Goal: Transaction & Acquisition: Book appointment/travel/reservation

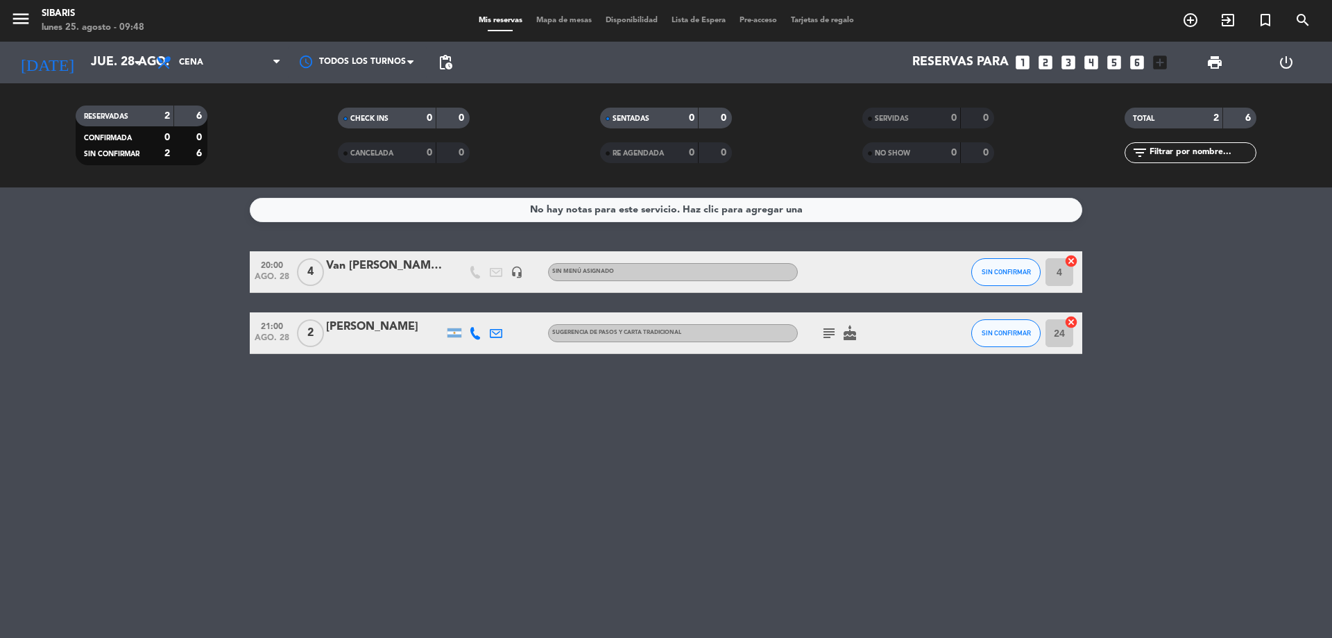
click at [1188, 23] on icon "add_circle_outline" at bounding box center [1190, 20] width 17 height 17
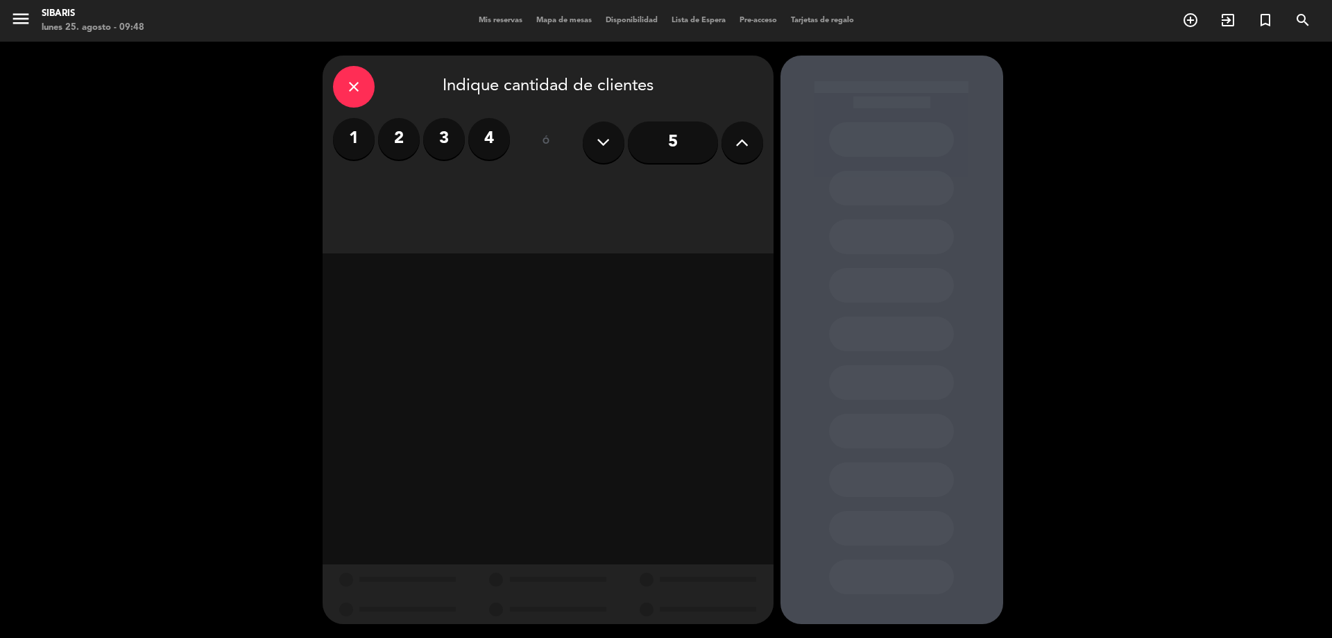
click at [439, 142] on label "3" at bounding box center [444, 139] width 42 height 42
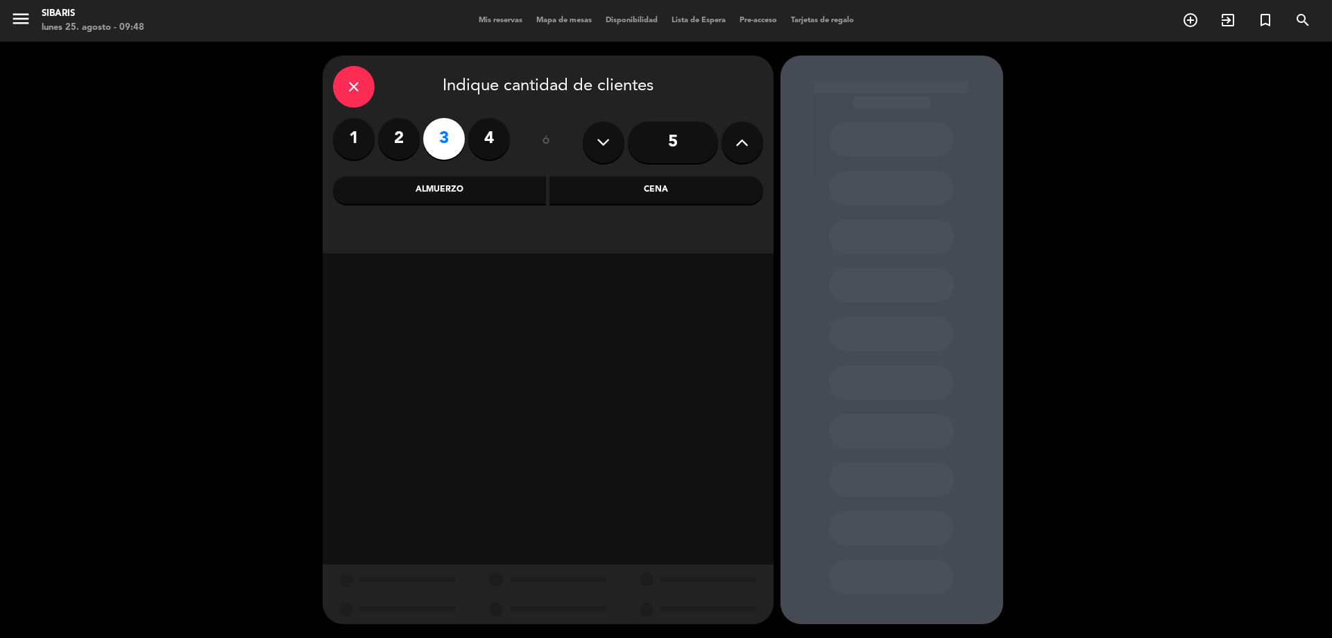
click at [484, 194] on div "Almuerzo" at bounding box center [440, 190] width 214 height 28
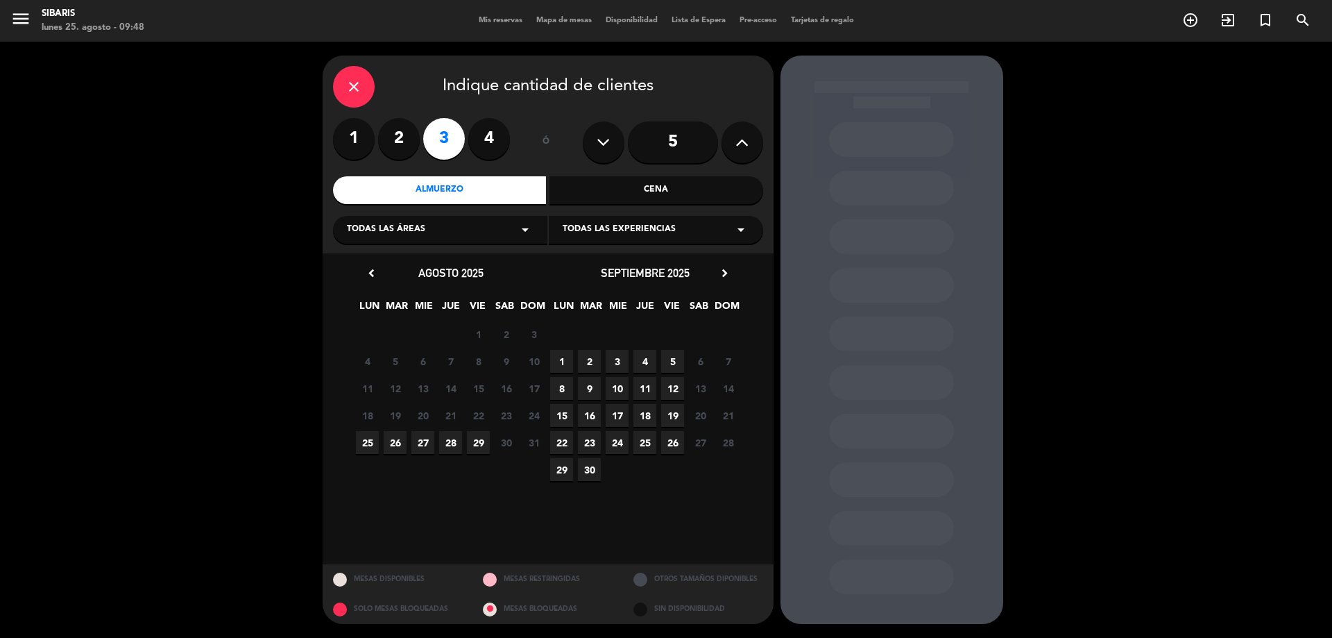
click at [362, 442] on span "25" at bounding box center [367, 442] width 23 height 23
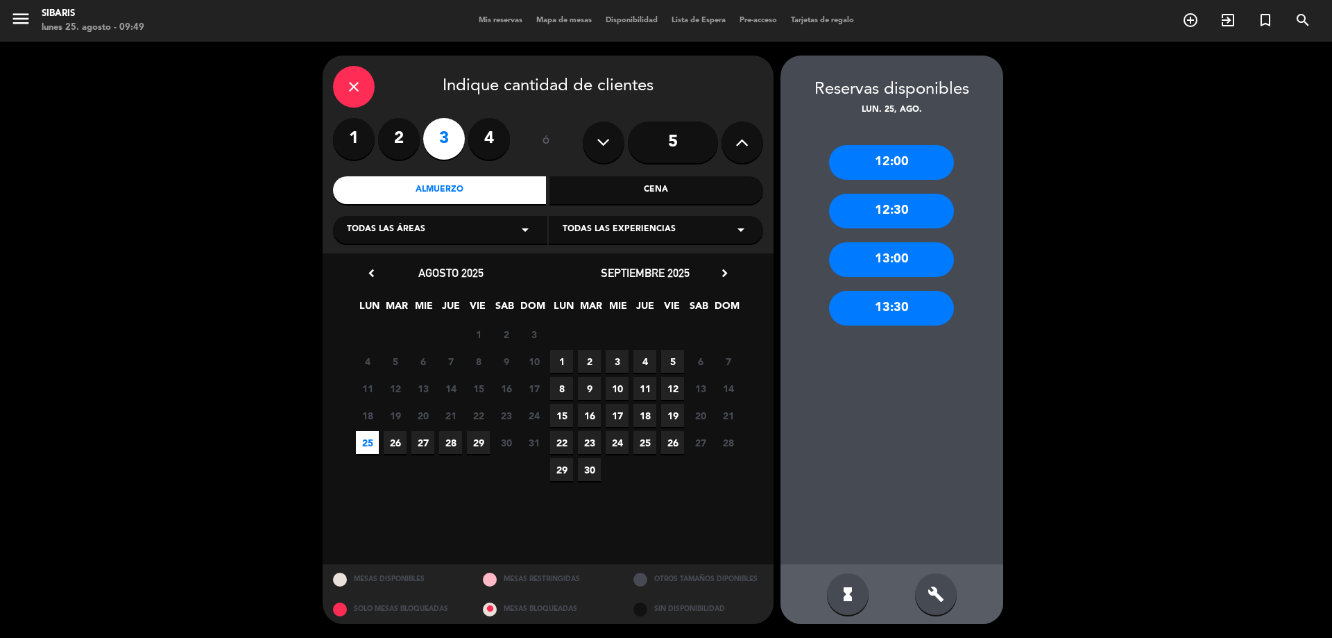
click at [913, 259] on div "13:00" at bounding box center [891, 259] width 125 height 35
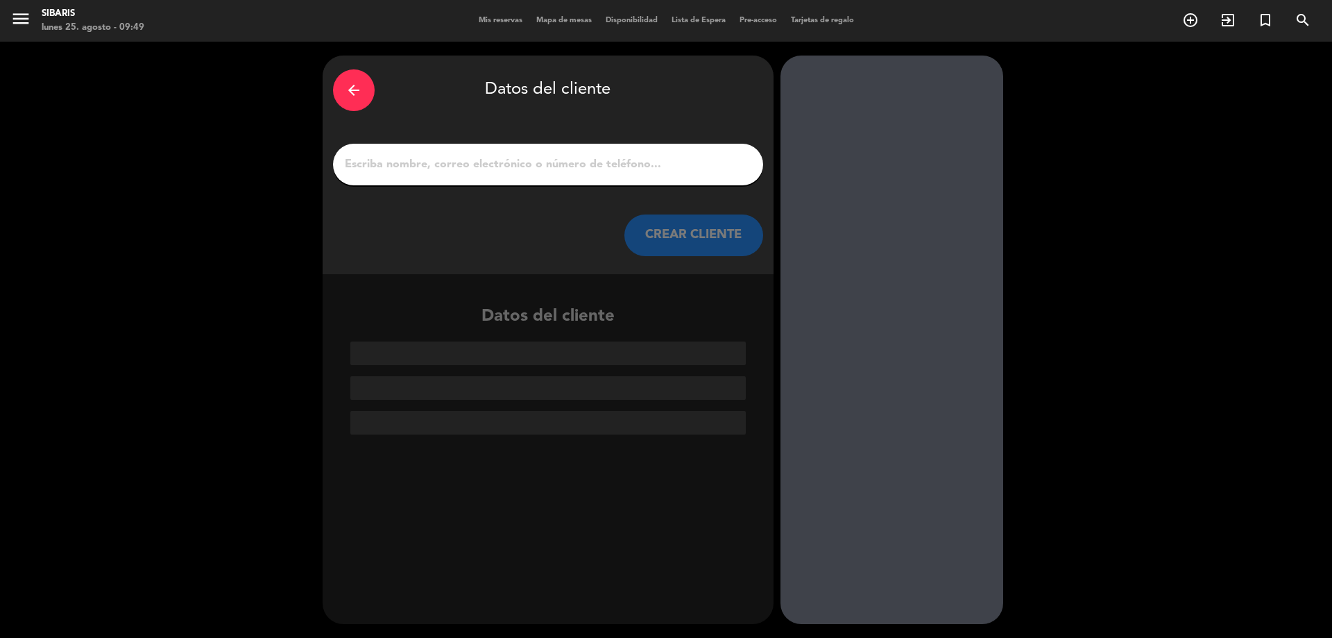
click at [573, 164] on input "1" at bounding box center [547, 164] width 409 height 19
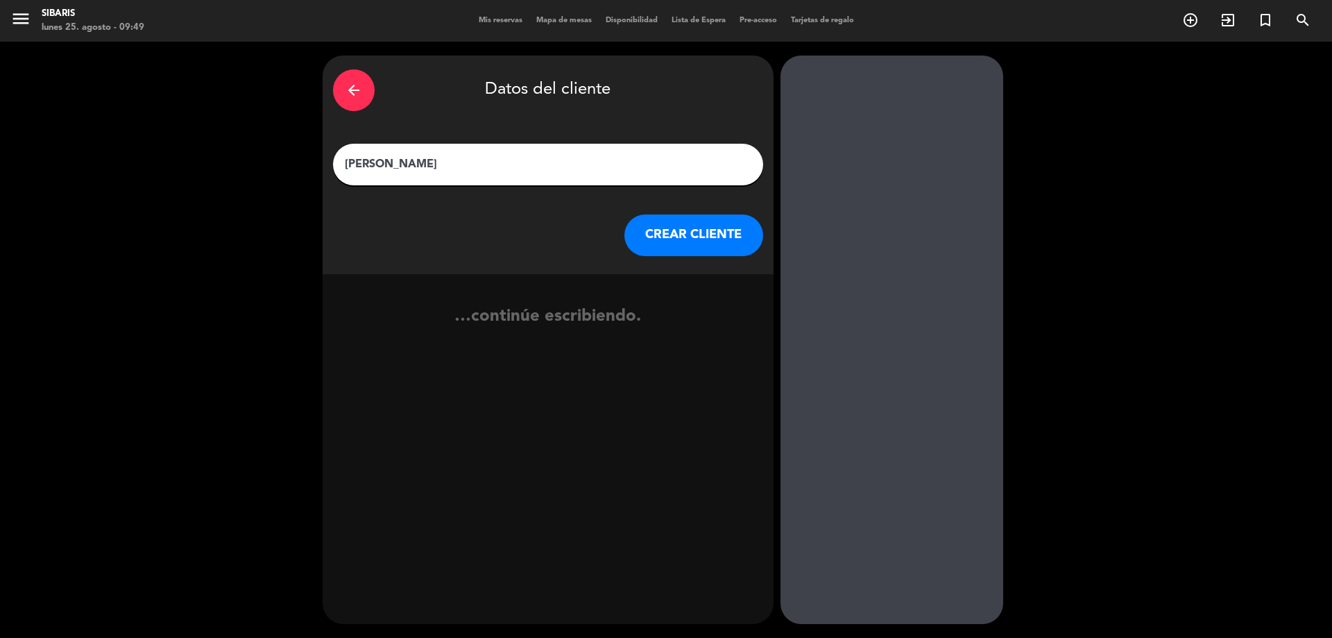
type input "[PERSON_NAME]"
click at [684, 234] on button "CREAR CLIENTE" at bounding box center [693, 235] width 139 height 42
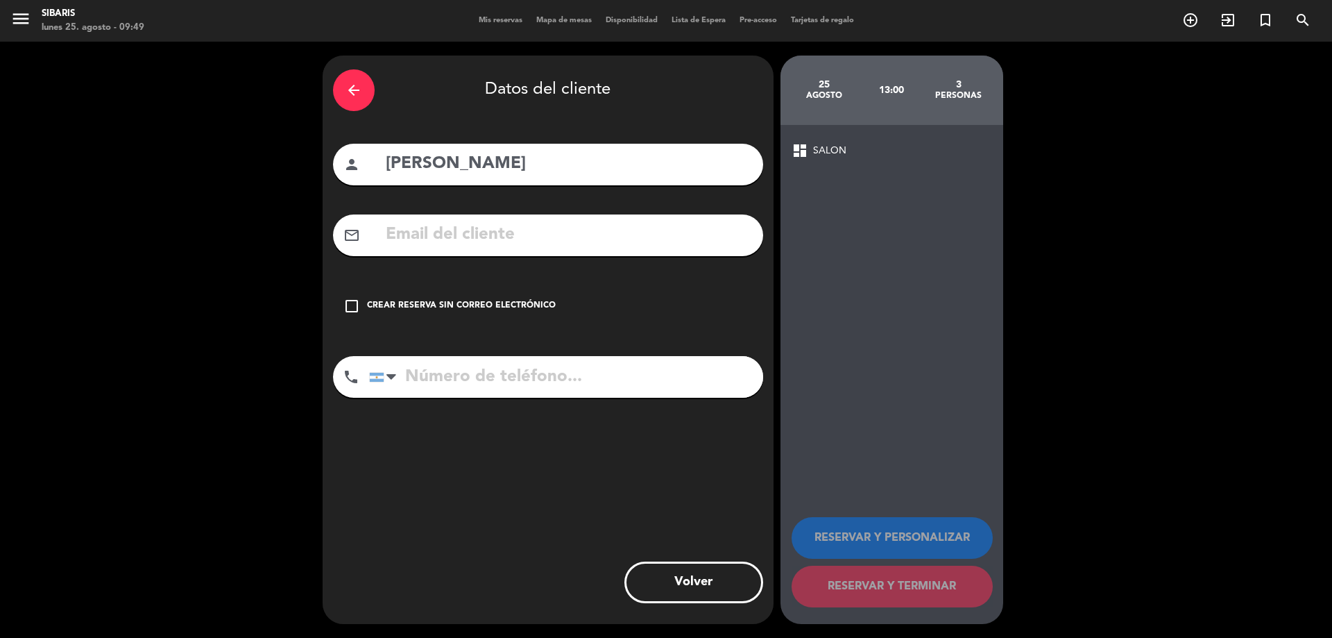
click at [345, 302] on icon "check_box_outline_blank" at bounding box center [351, 306] width 17 height 17
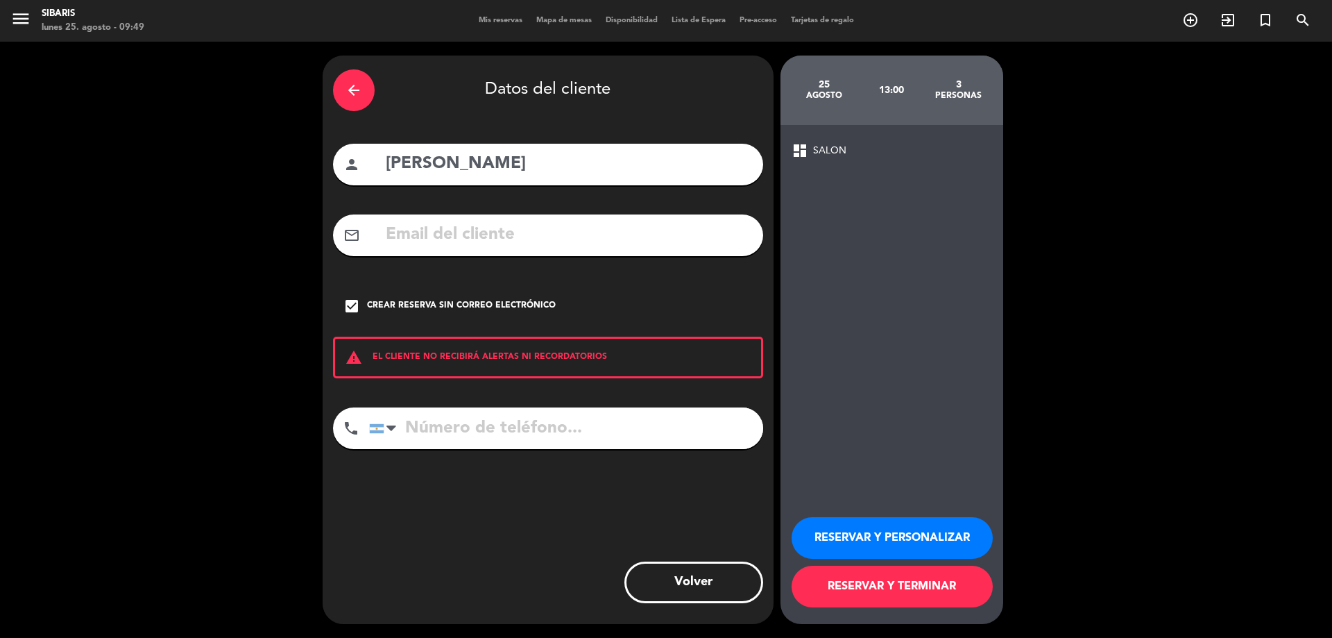
click at [506, 420] on input "tel" at bounding box center [566, 428] width 394 height 42
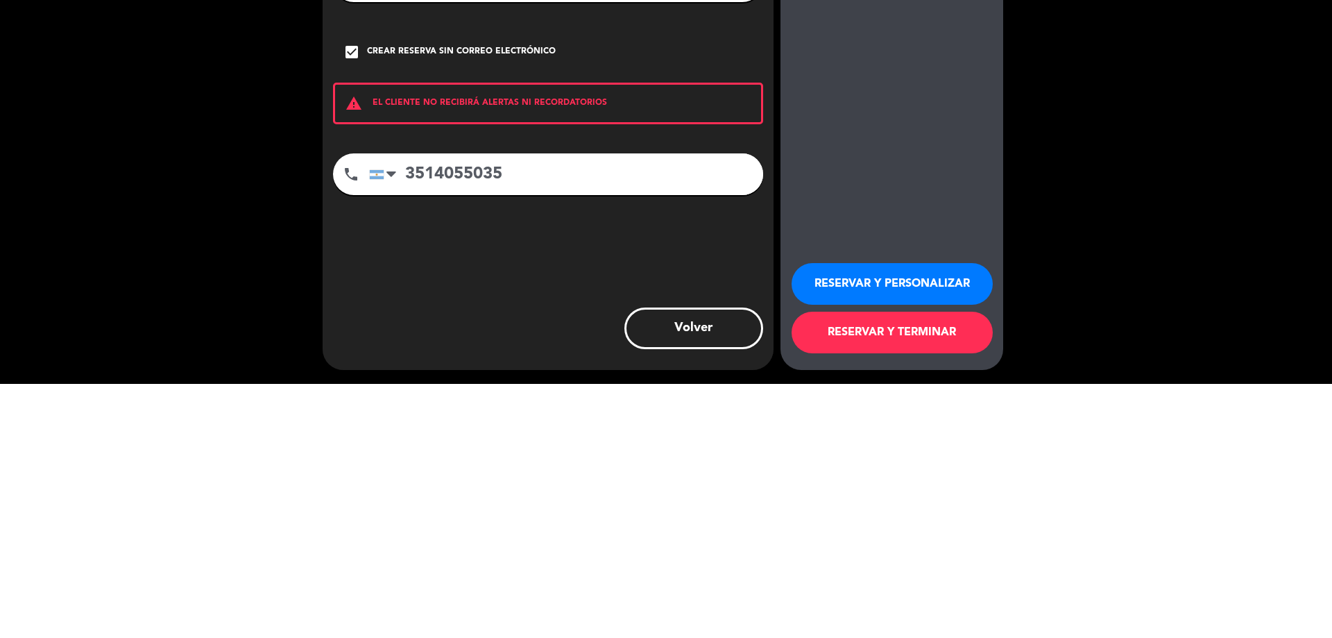
type input "3514055035"
click at [945, 549] on button "RESERVAR Y PERSONALIZAR" at bounding box center [892, 538] width 201 height 42
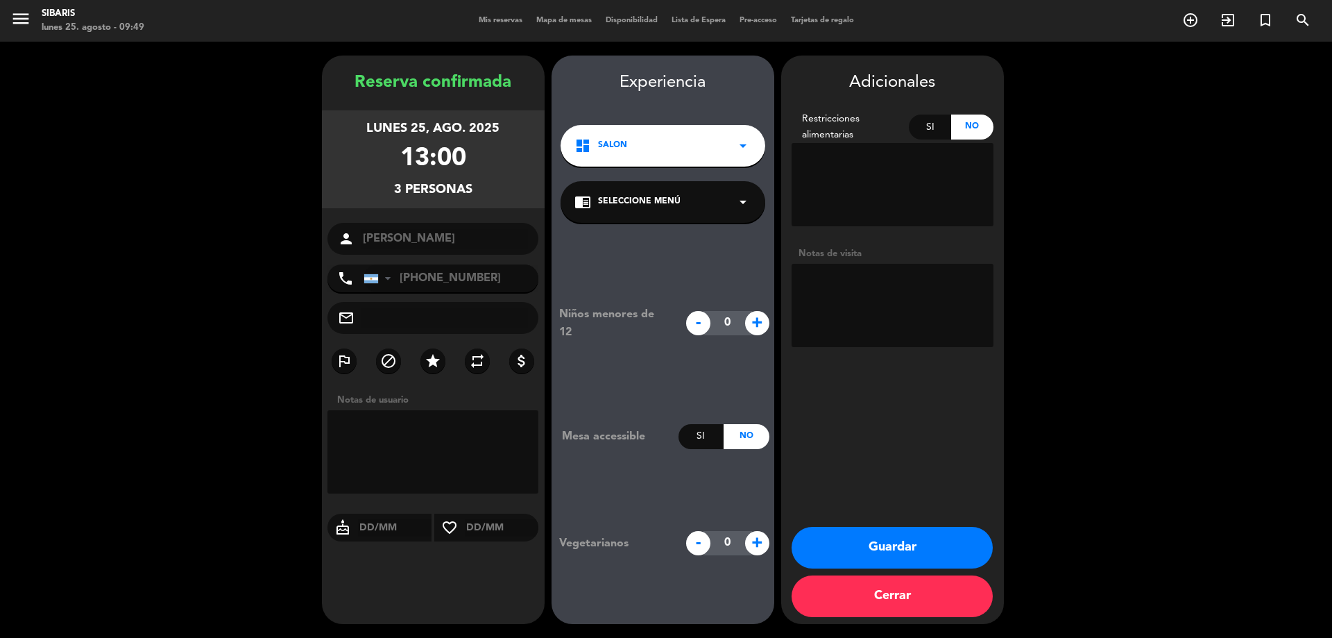
click at [429, 436] on textarea at bounding box center [433, 451] width 212 height 83
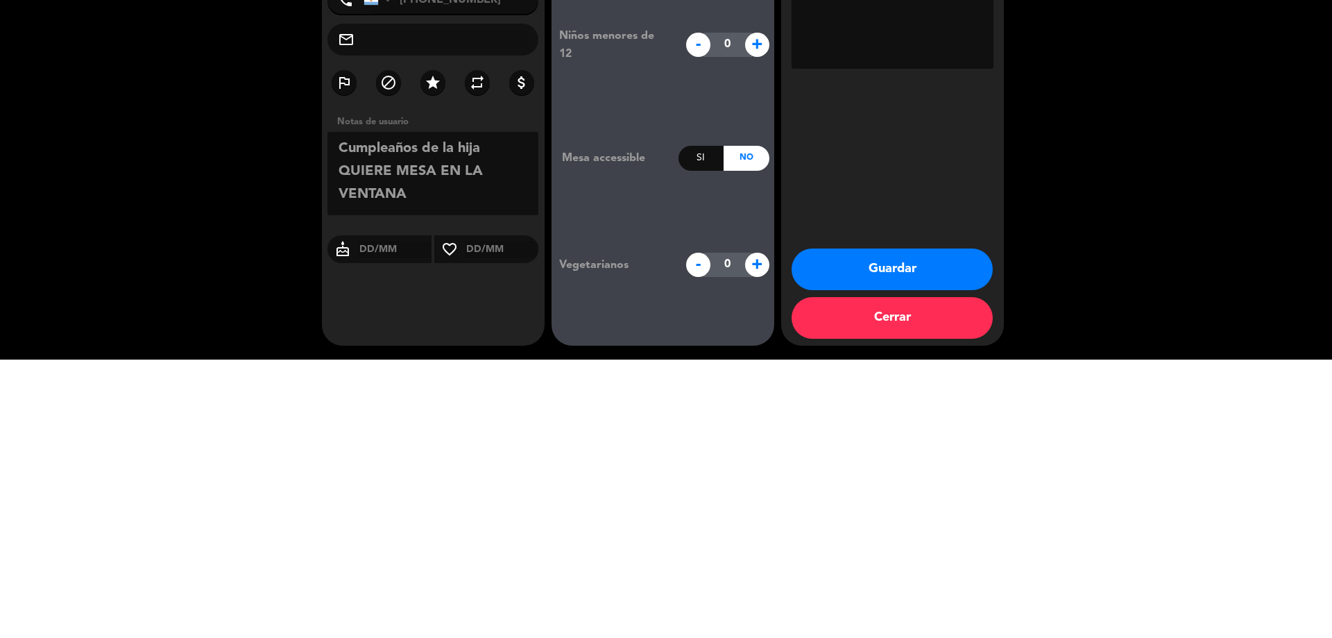
type textarea "Cumpleaños de la hija QUIERE MESA EN LA VENTANA"
click at [910, 550] on button "Guardar" at bounding box center [892, 548] width 201 height 42
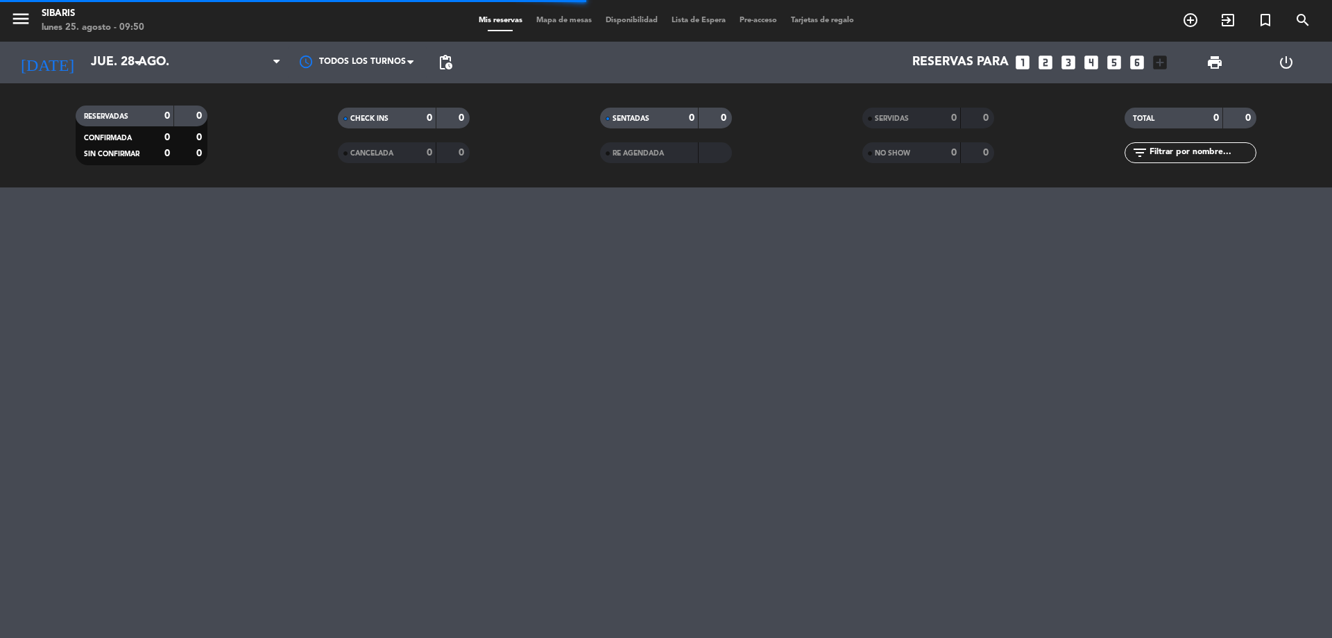
click at [915, 545] on div "menu sibaris [DATE] 25. agosto - 09:50 Mis reservas Mapa de mesas Disponibilida…" at bounding box center [666, 319] width 1332 height 638
